Goal: Information Seeking & Learning: Learn about a topic

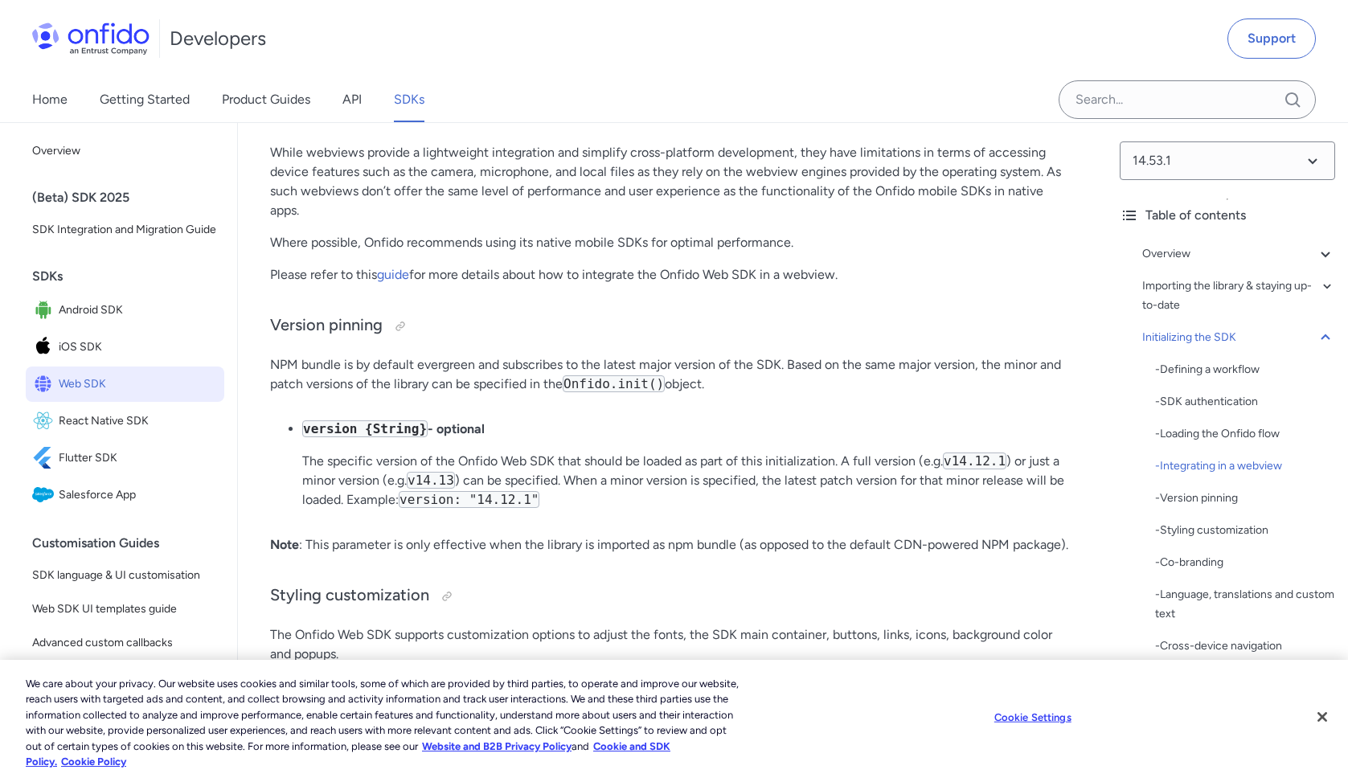
scroll to position [4794, 0]
click at [409, 283] on link "guide" at bounding box center [393, 275] width 32 height 15
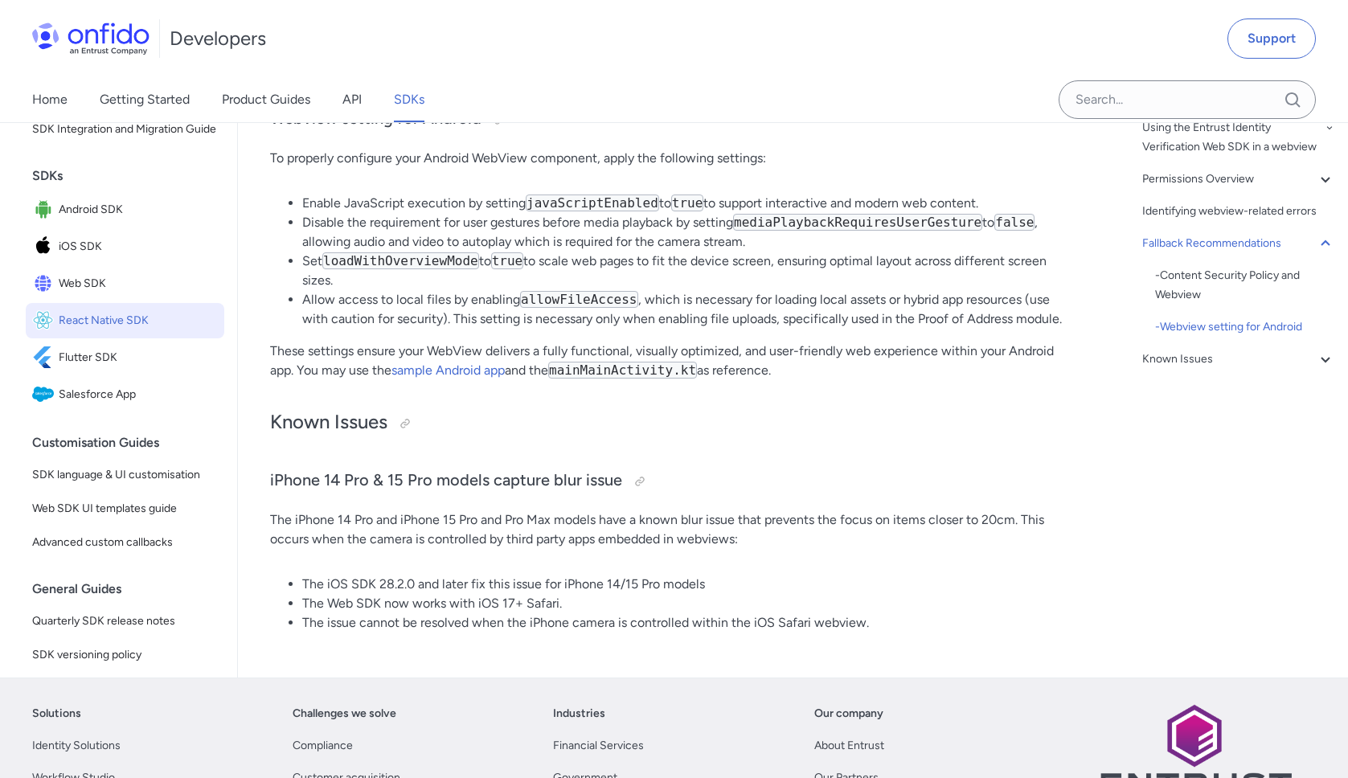
scroll to position [3239, 0]
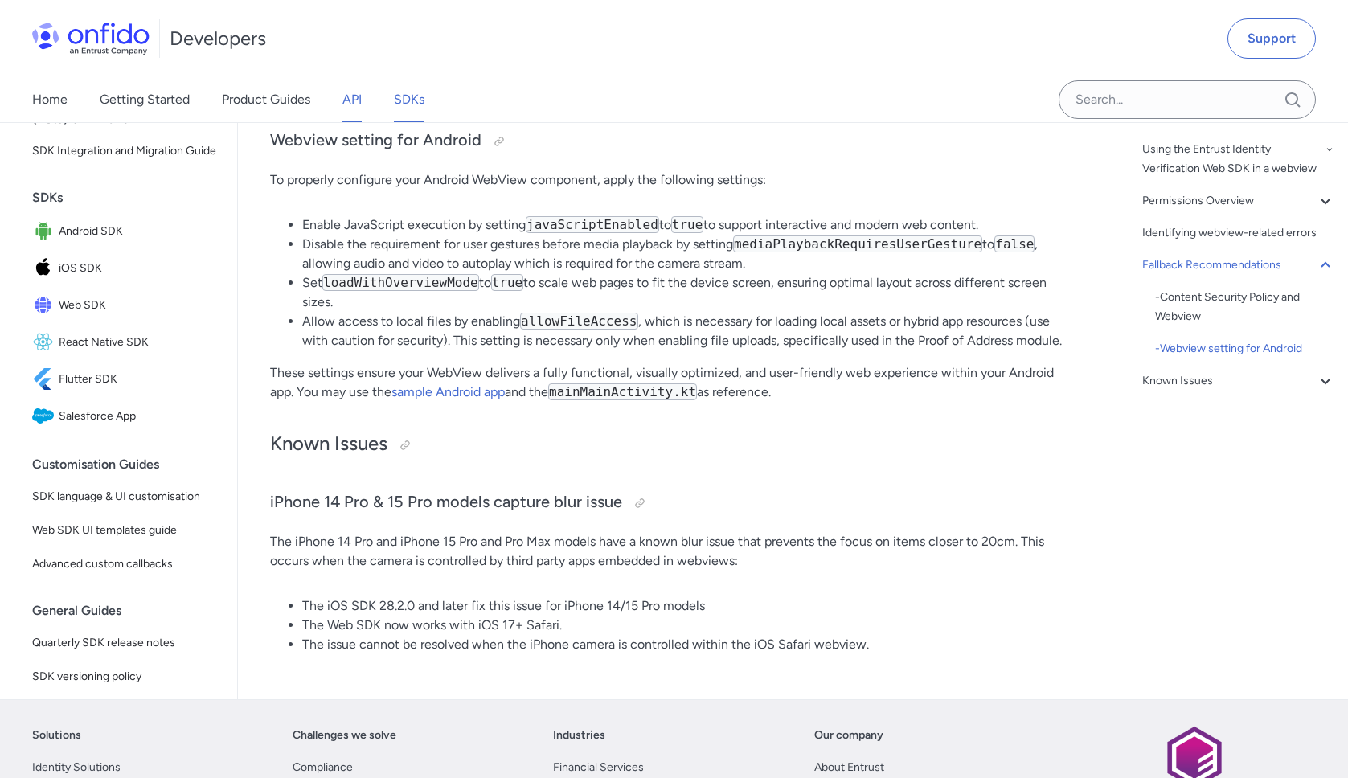
click at [356, 101] on link "API" at bounding box center [351, 99] width 19 height 45
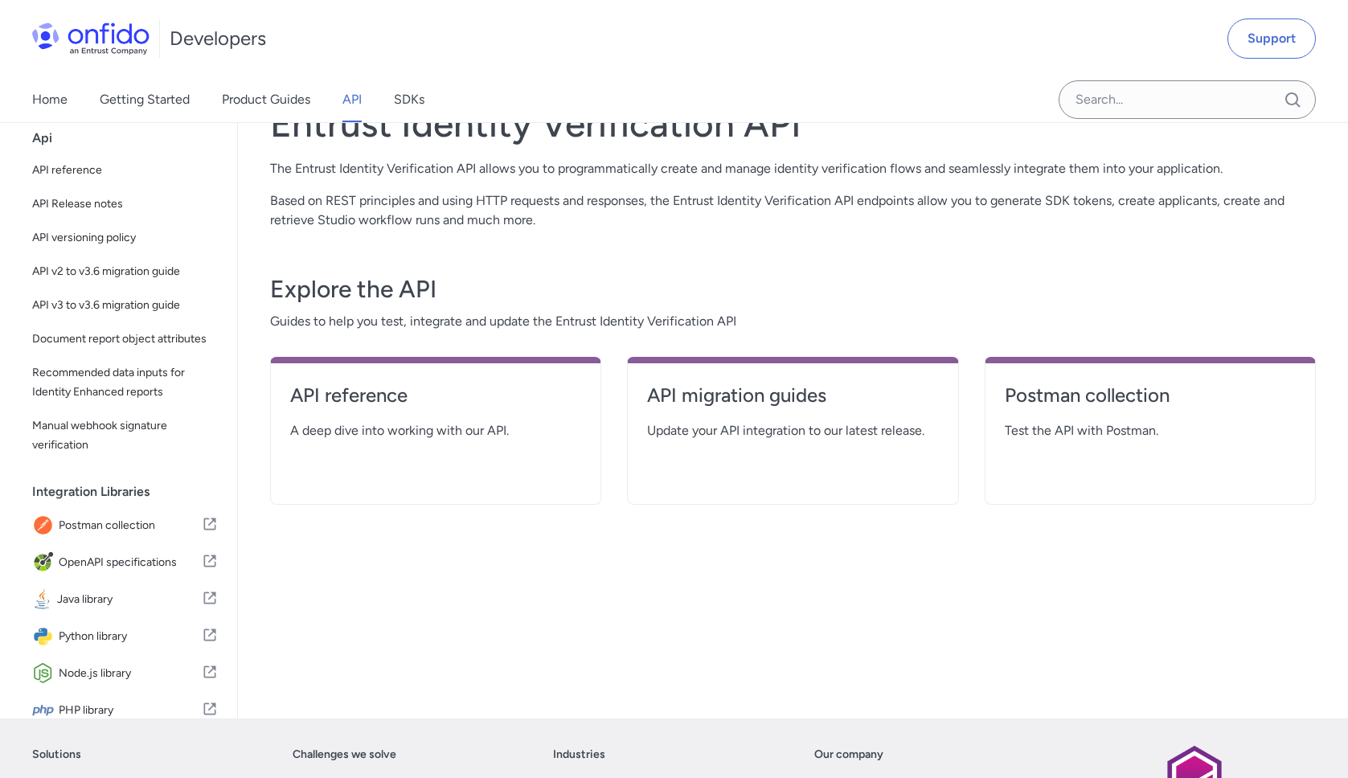
scroll to position [141, 0]
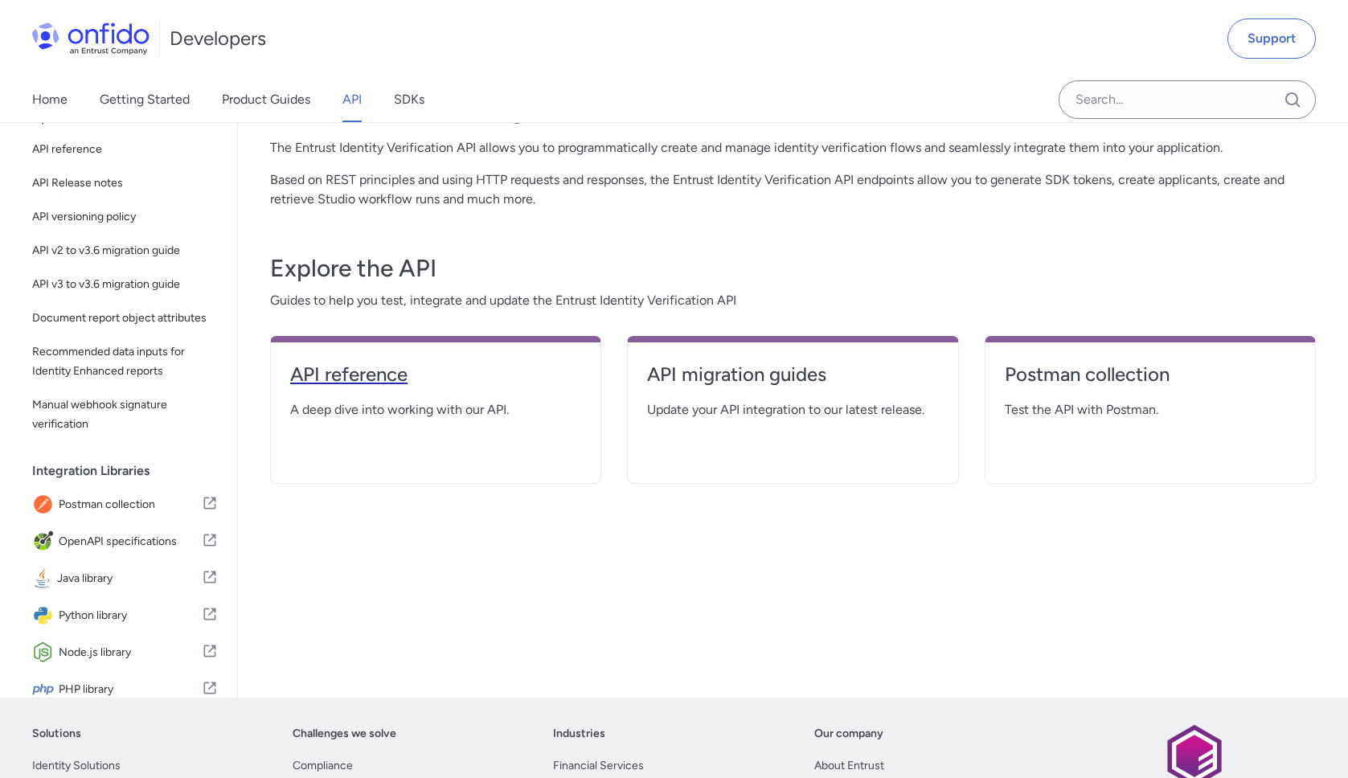
click at [360, 385] on h4 "API reference" at bounding box center [435, 375] width 291 height 26
select select "http"
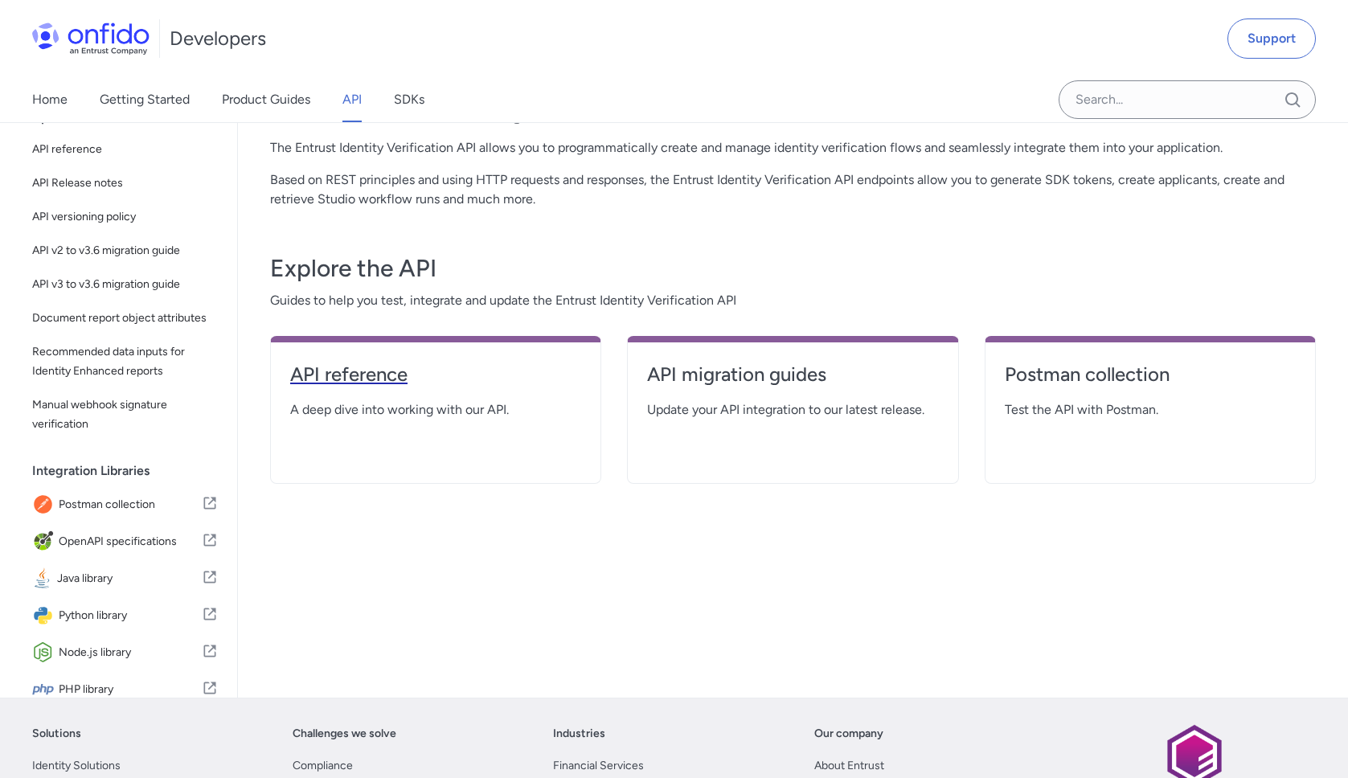
select select "http"
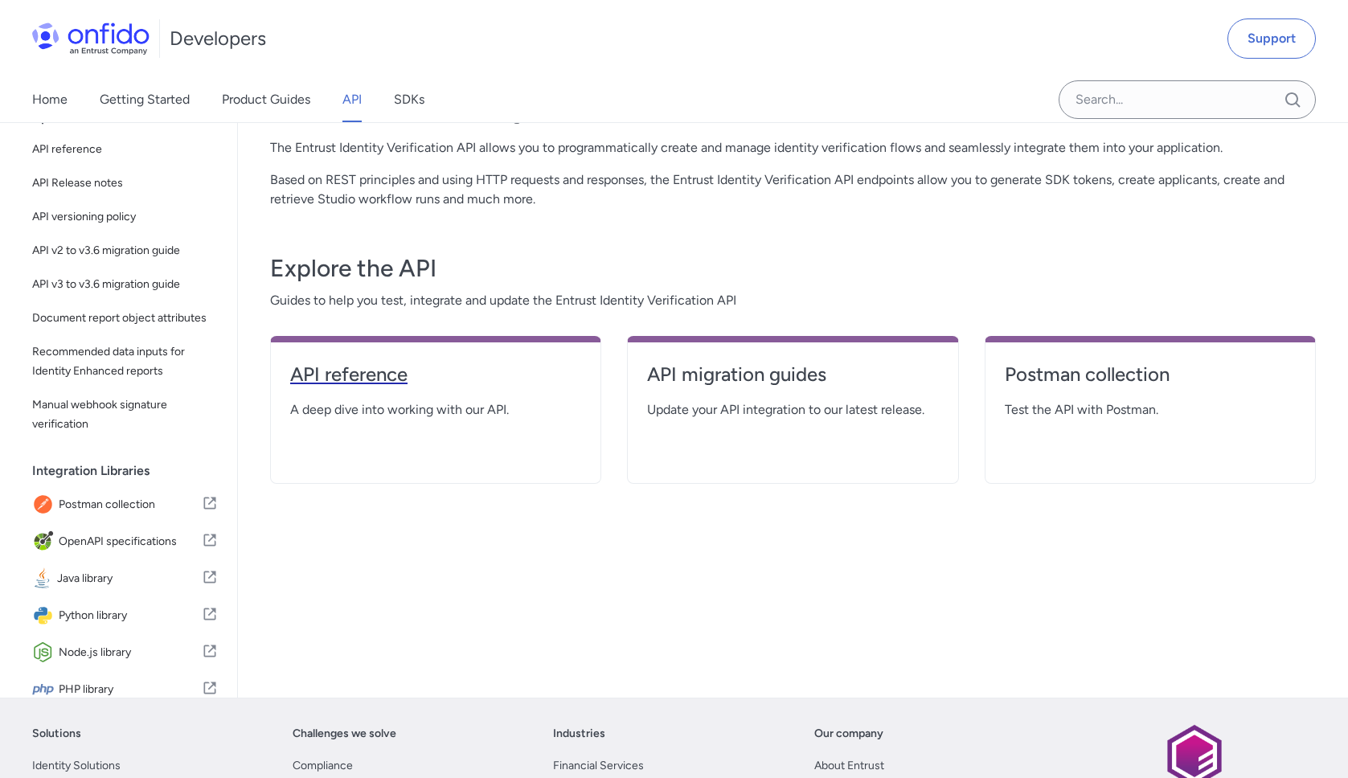
select select "http"
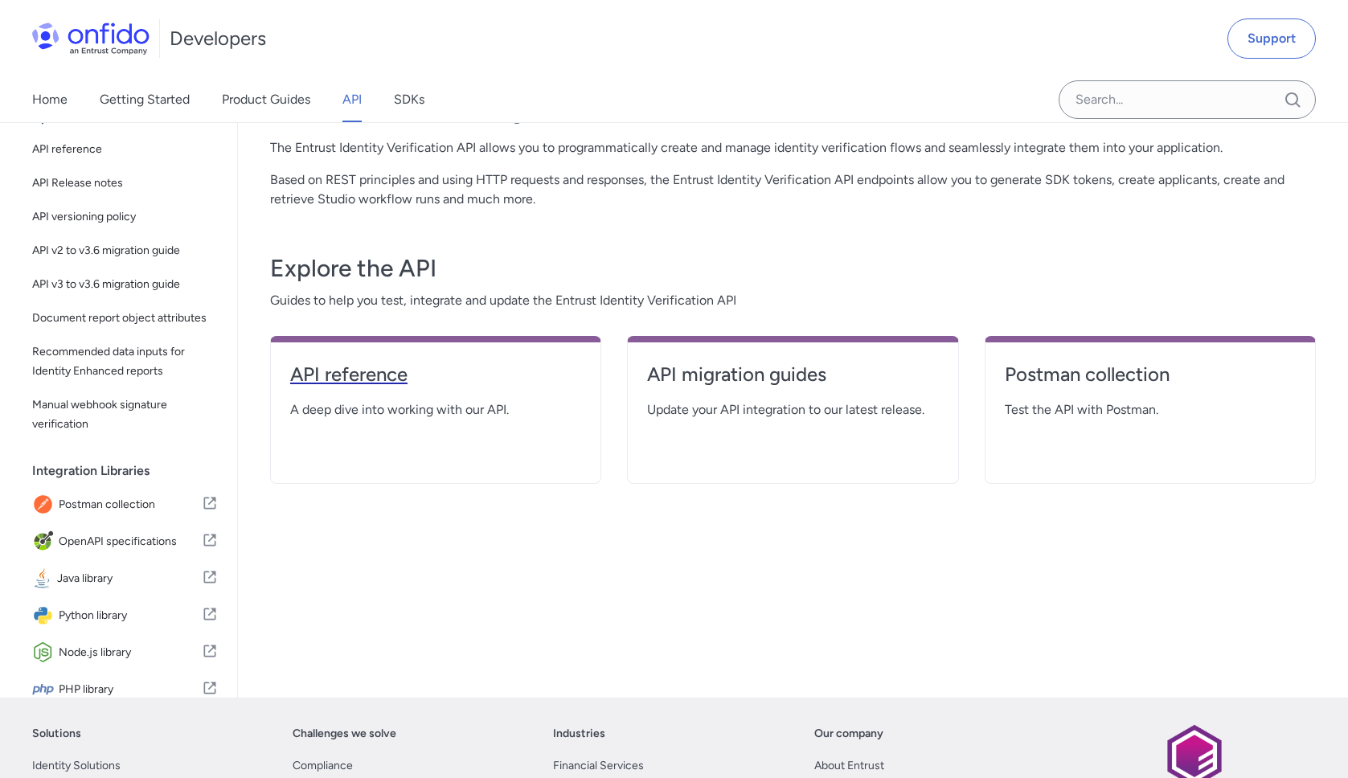
select select "http"
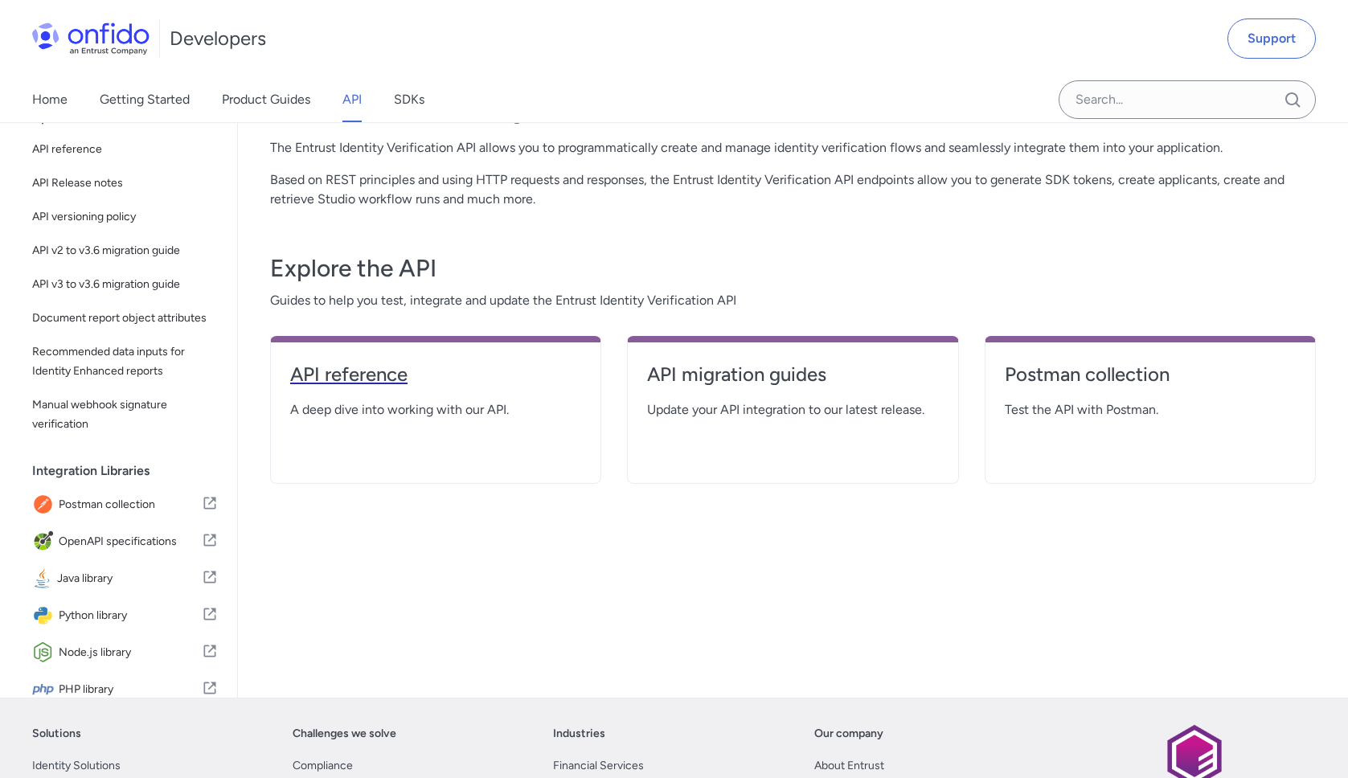
select select "http"
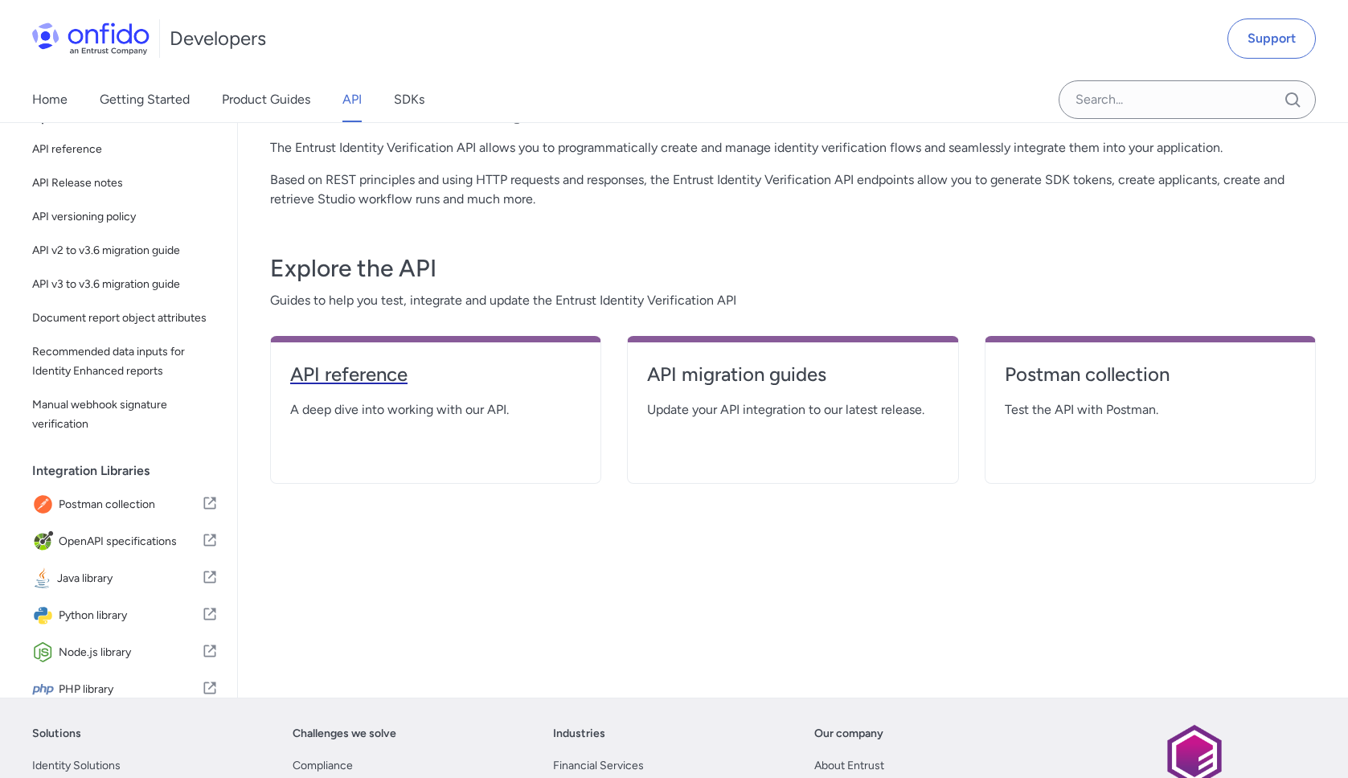
select select "http"
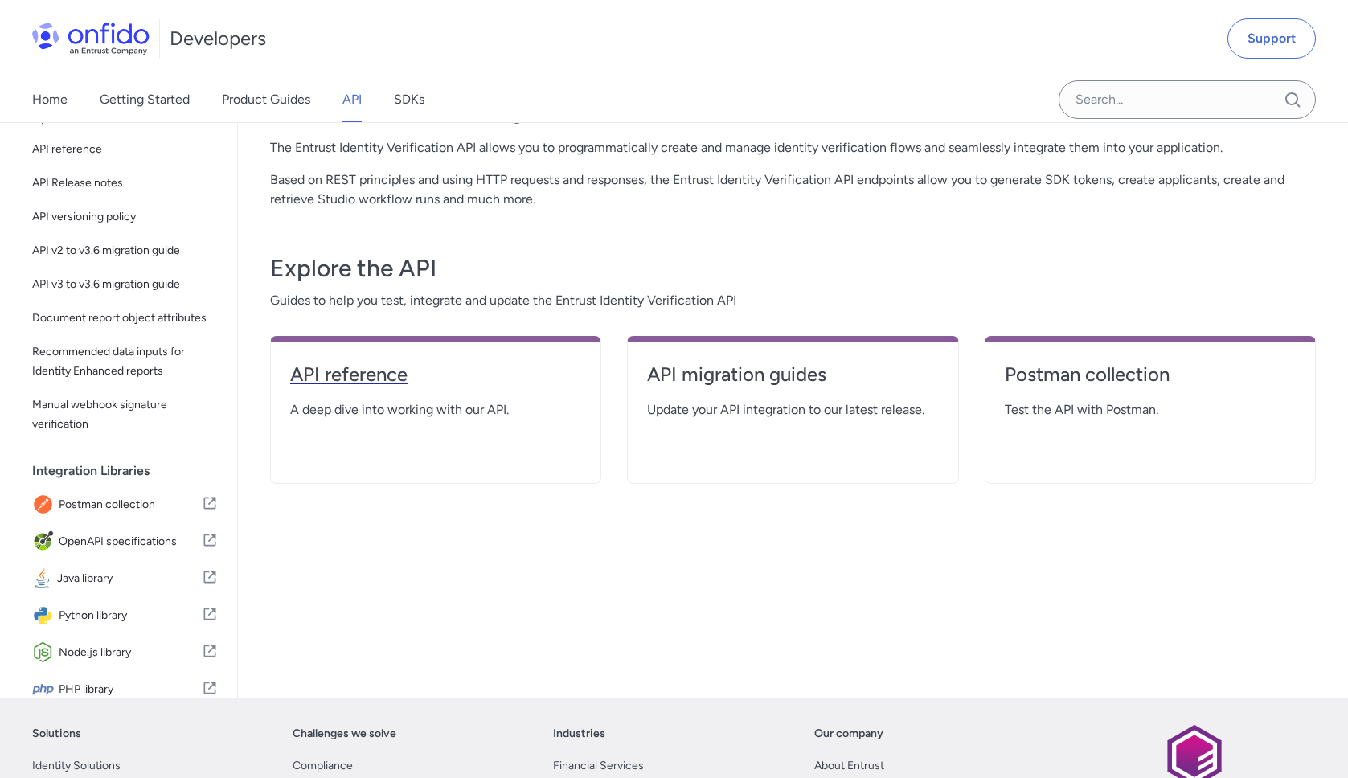
select select "http"
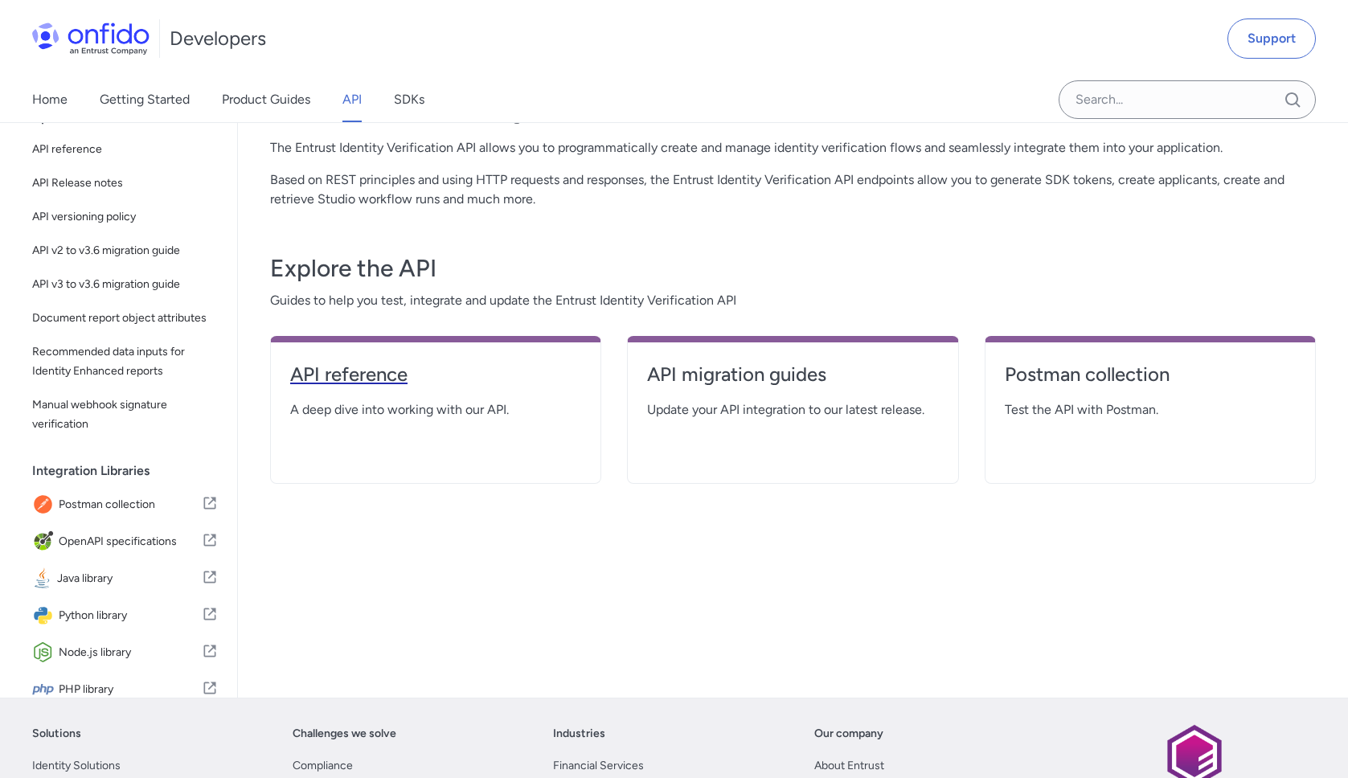
select select "http"
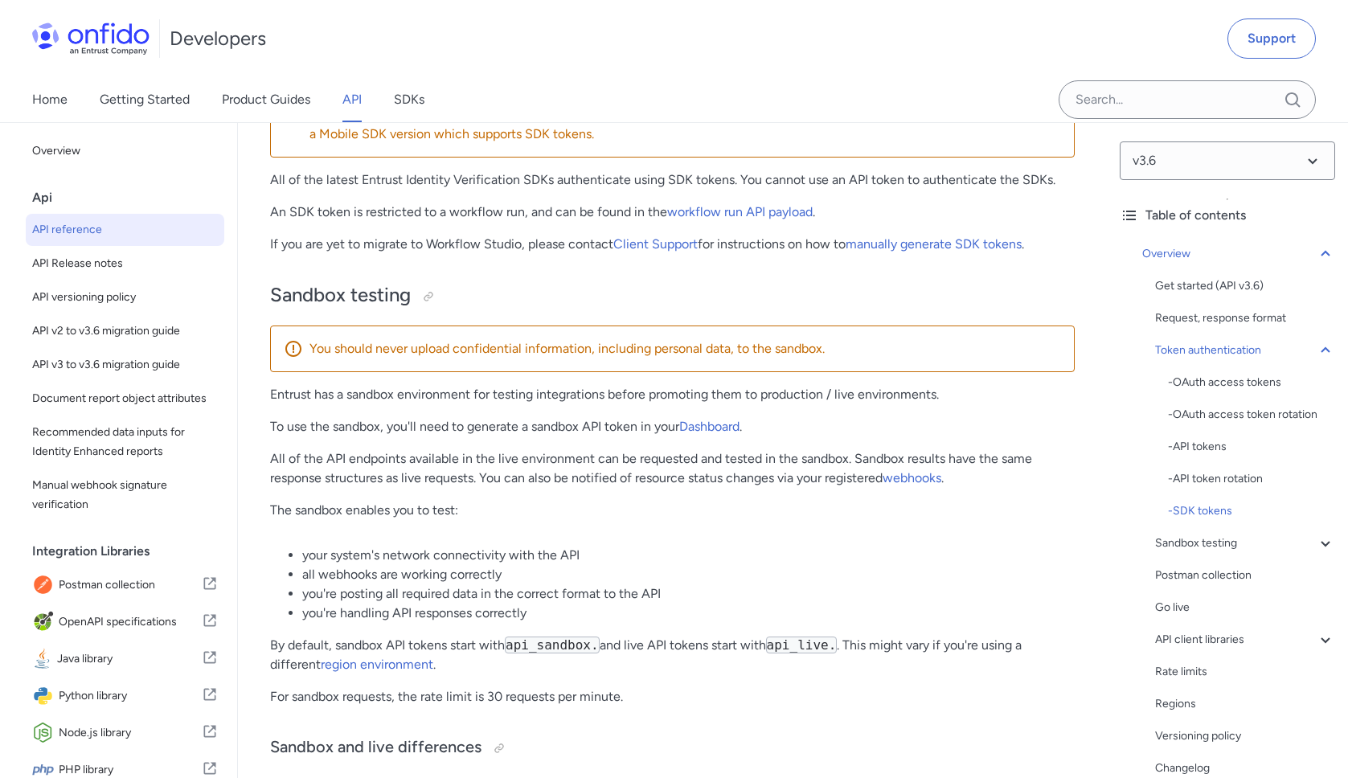
scroll to position [2289, 0]
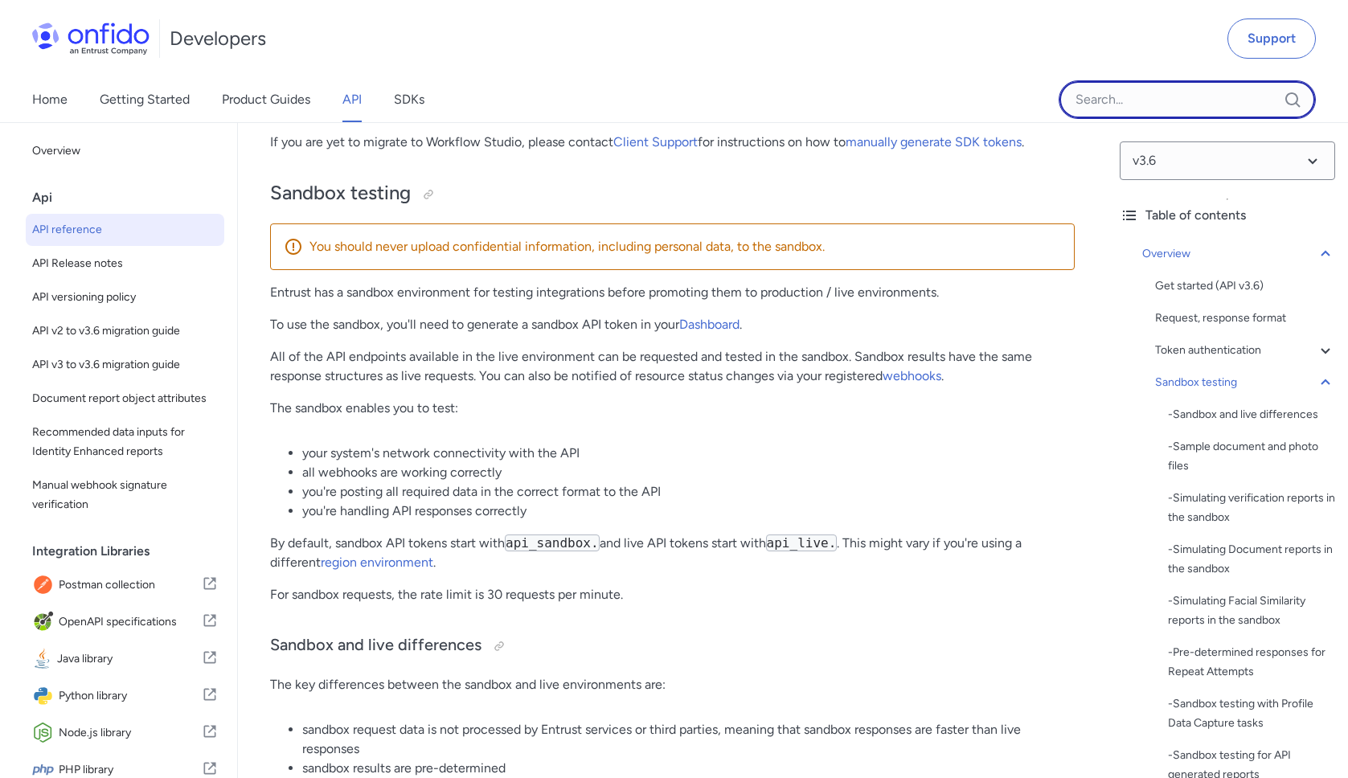
click at [1111, 95] on input "Onfido search input field" at bounding box center [1187, 99] width 257 height 39
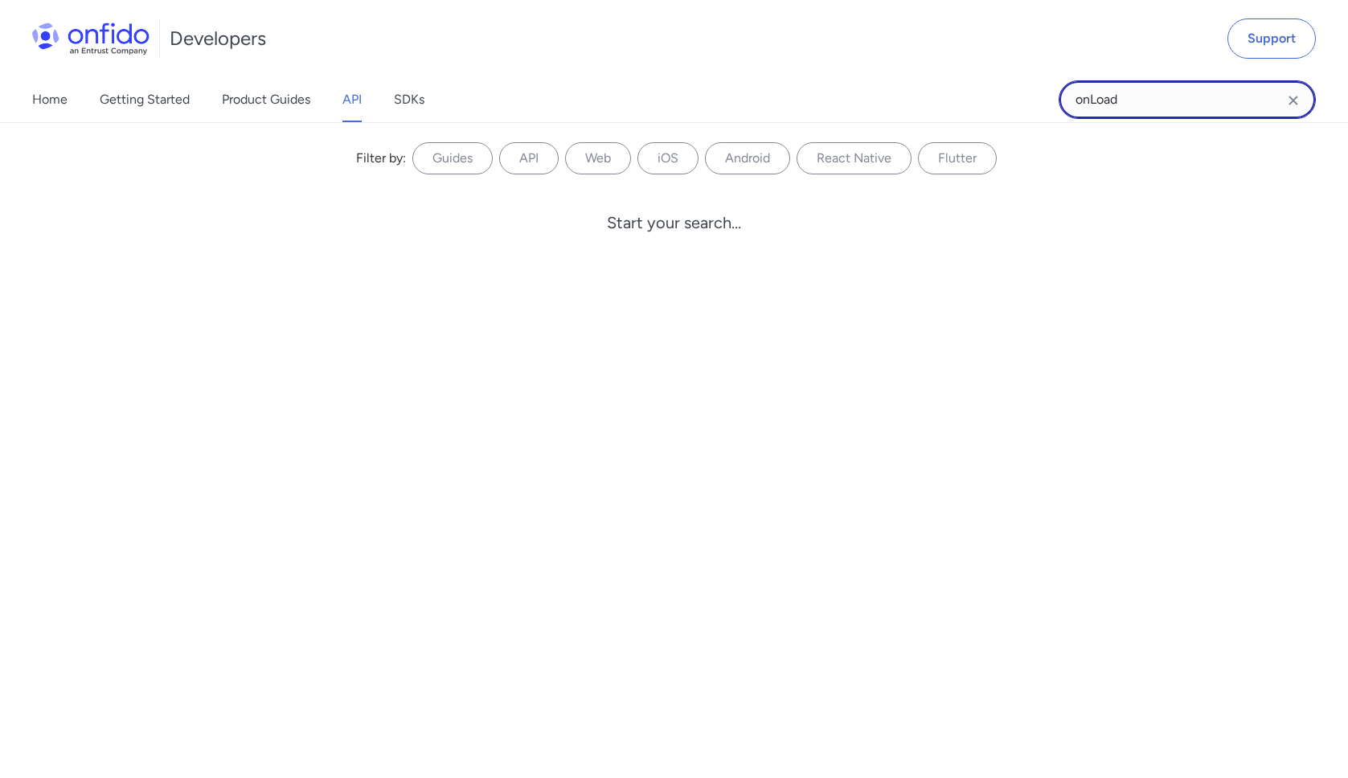
type input "onLoad"
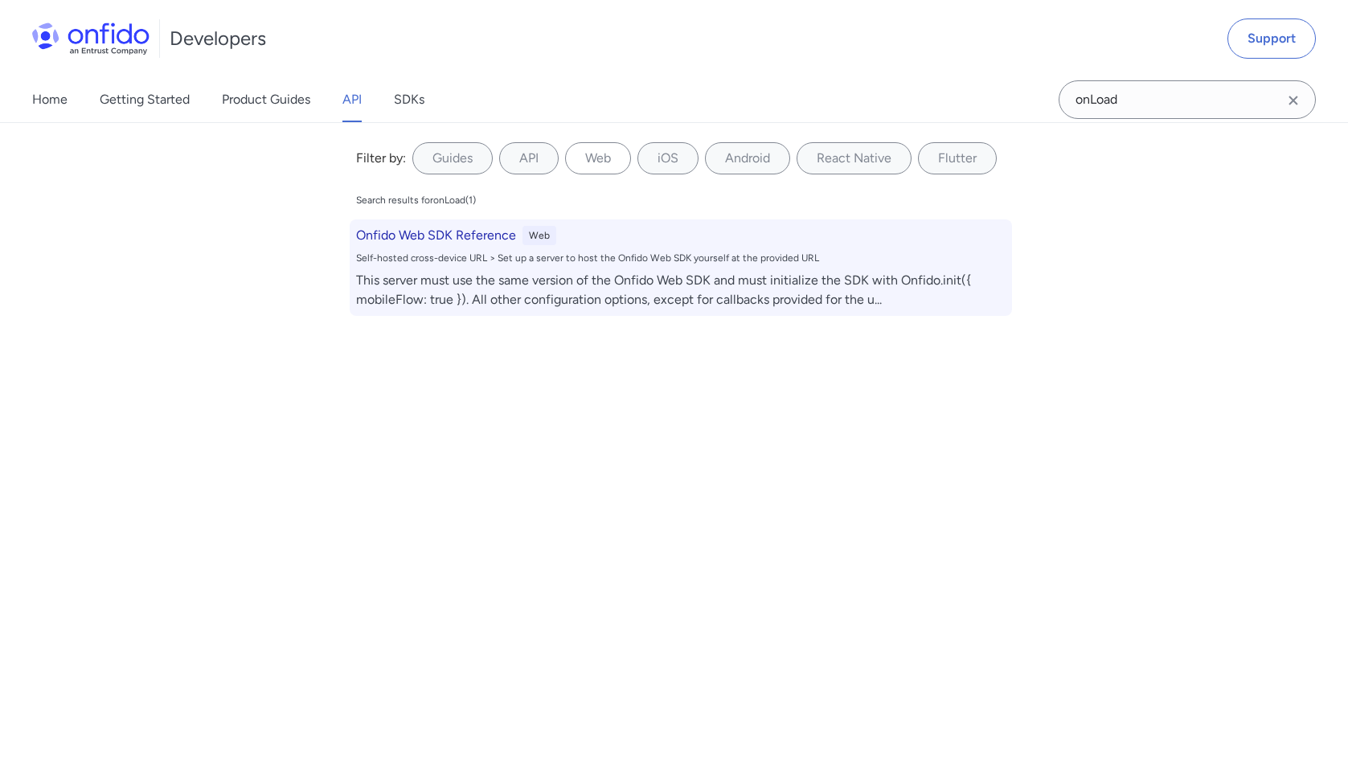
click at [481, 227] on h6 "Onfido Web SDK Reference" at bounding box center [436, 235] width 160 height 19
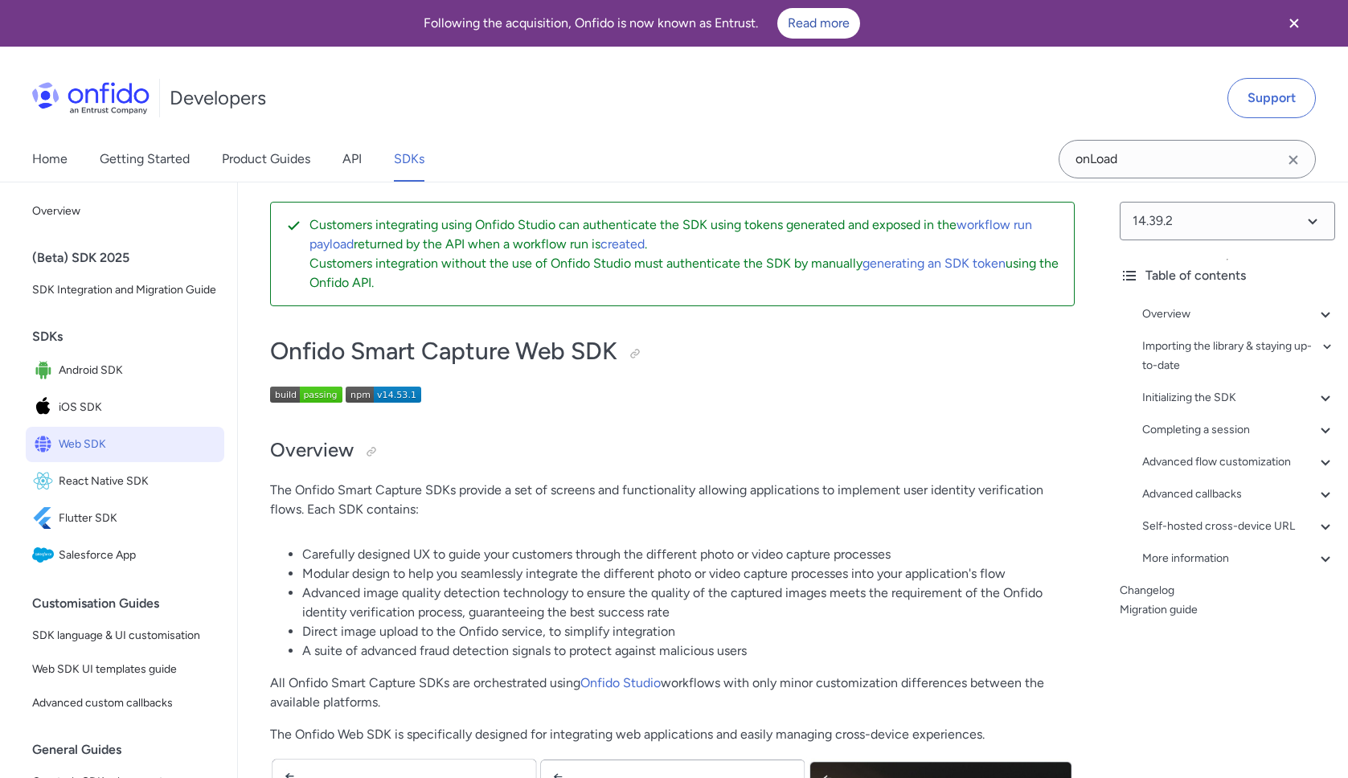
scroll to position [39769, 0]
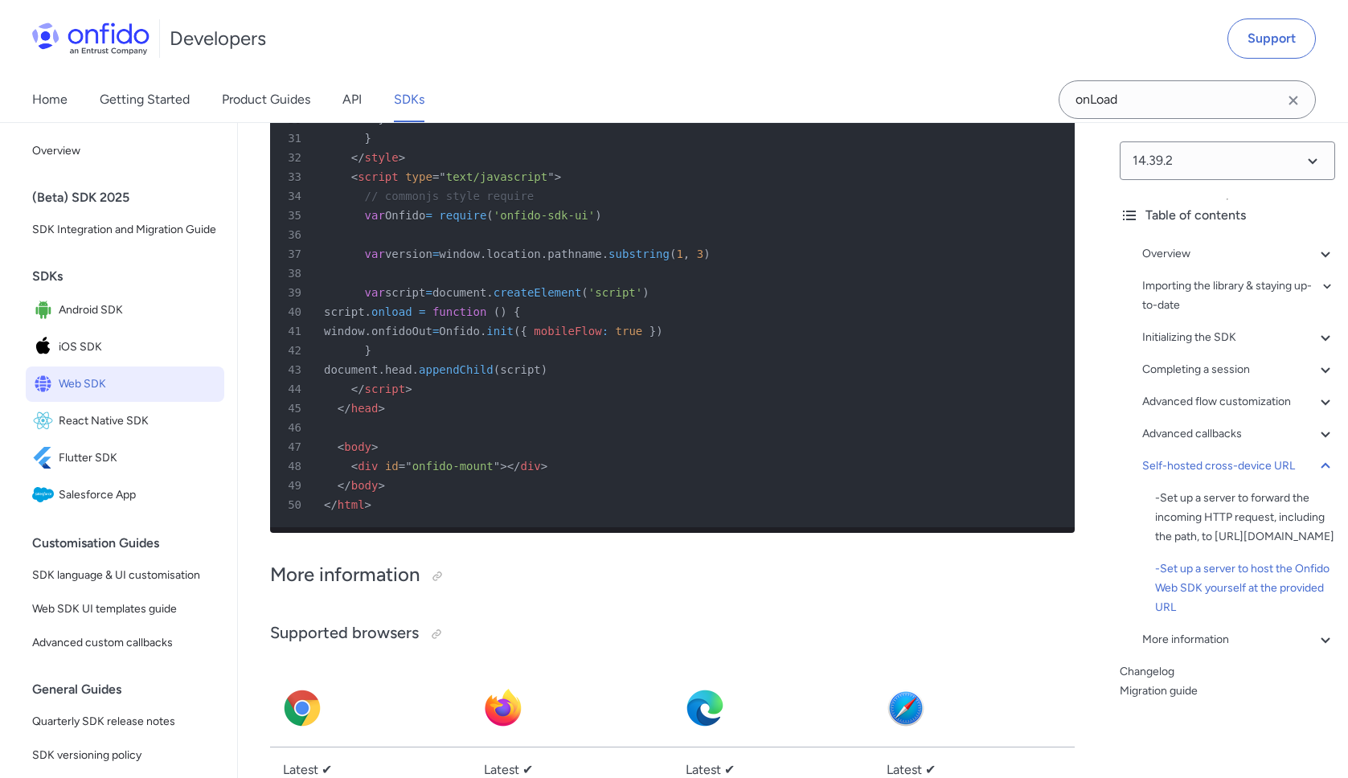
click at [462, 360] on div "42 }" at bounding box center [665, 350] width 776 height 19
click at [505, 20] on div "Developers Support" at bounding box center [674, 38] width 1348 height 77
